Goal: Browse casually

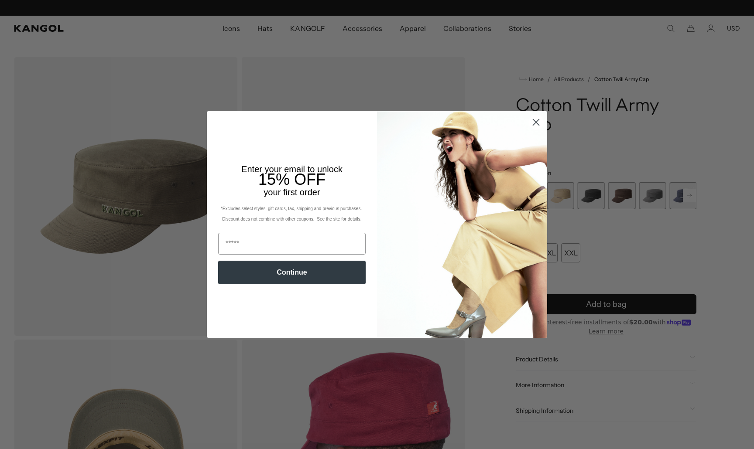
scroll to position [0, 180]
